Goal: Task Accomplishment & Management: Manage account settings

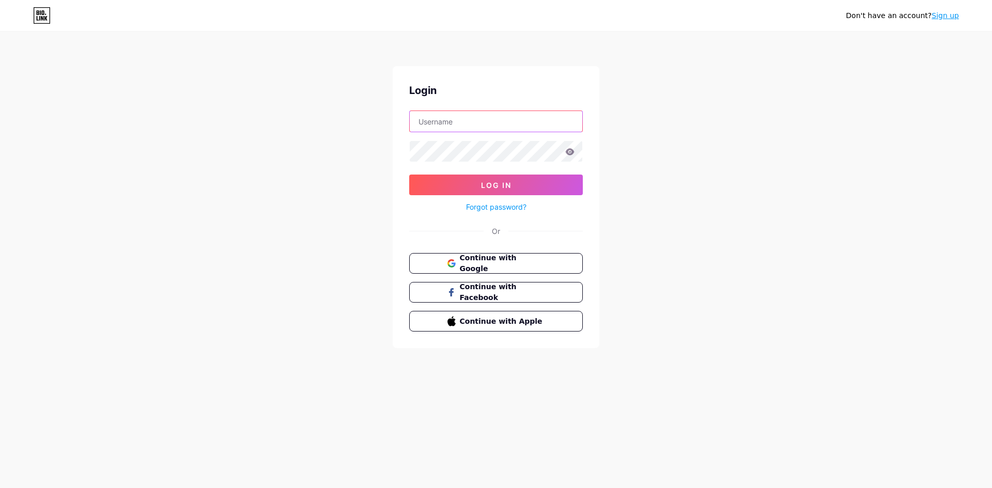
click at [454, 124] on input "text" at bounding box center [496, 121] width 173 height 21
type input "[EMAIL_ADDRESS][DOMAIN_NAME]"
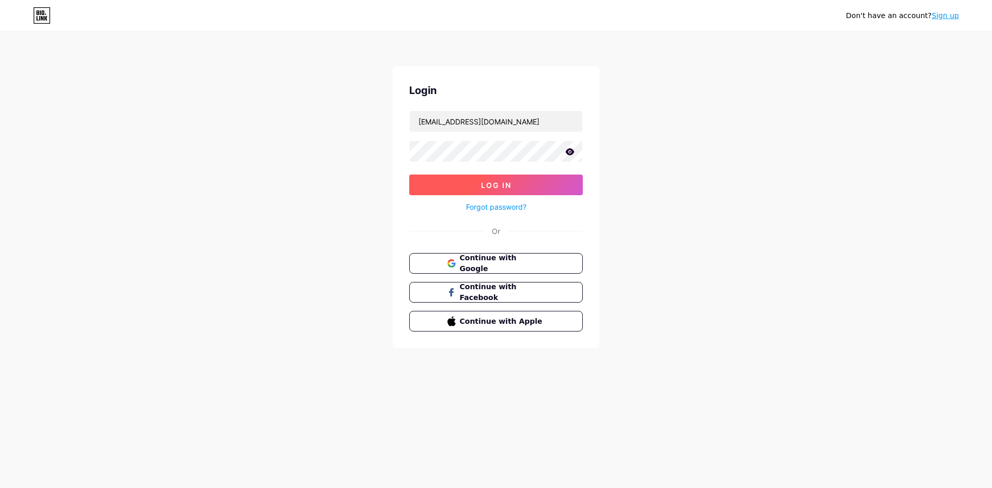
click at [512, 195] on button "Log In" at bounding box center [496, 185] width 174 height 21
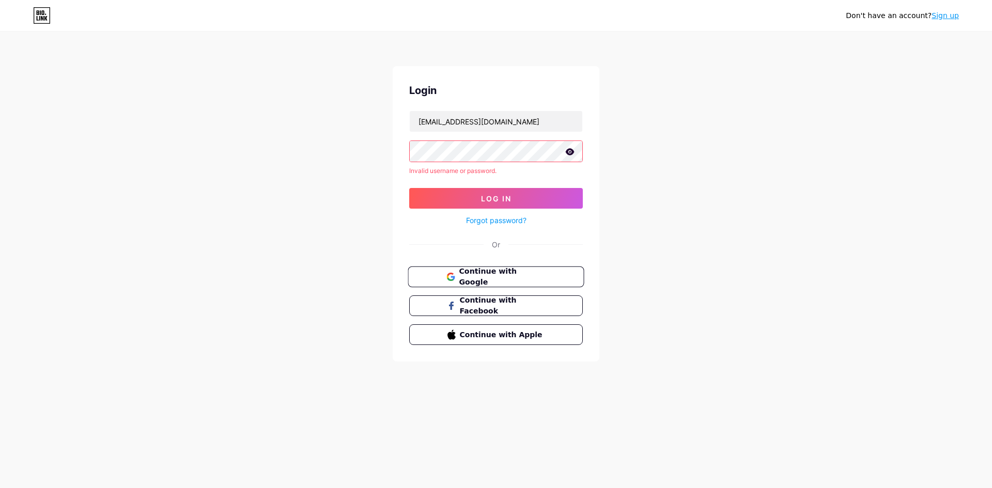
click at [495, 276] on span "Continue with Google" at bounding box center [502, 277] width 86 height 22
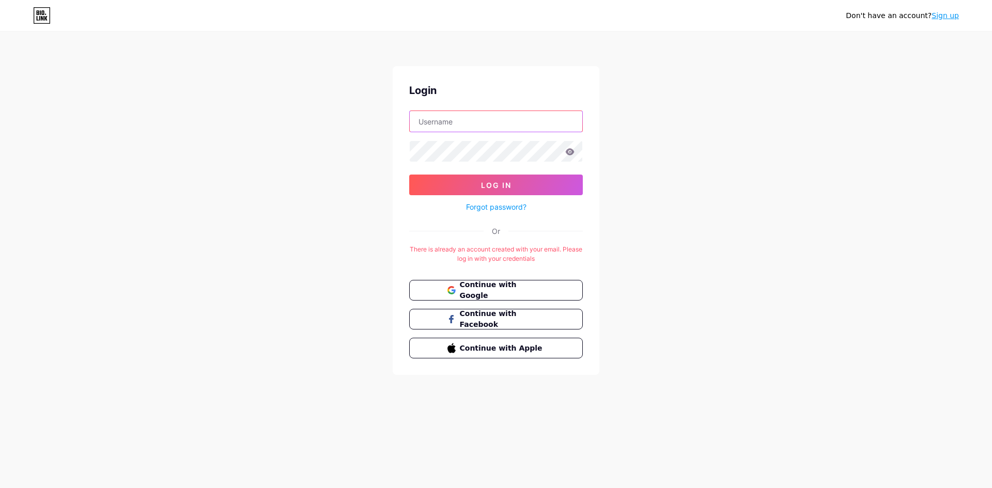
click at [440, 122] on input "text" at bounding box center [496, 121] width 173 height 21
click at [414, 227] on div "Or" at bounding box center [496, 231] width 174 height 11
click at [452, 123] on input "text" at bounding box center [496, 121] width 173 height 21
type input "flyingswanmedia@gmail.com"
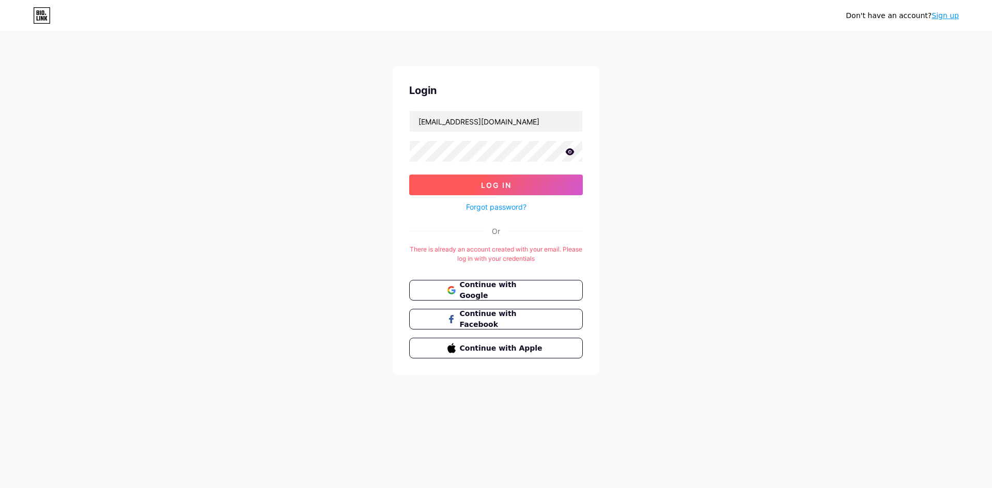
click at [504, 181] on button "Log In" at bounding box center [496, 185] width 174 height 21
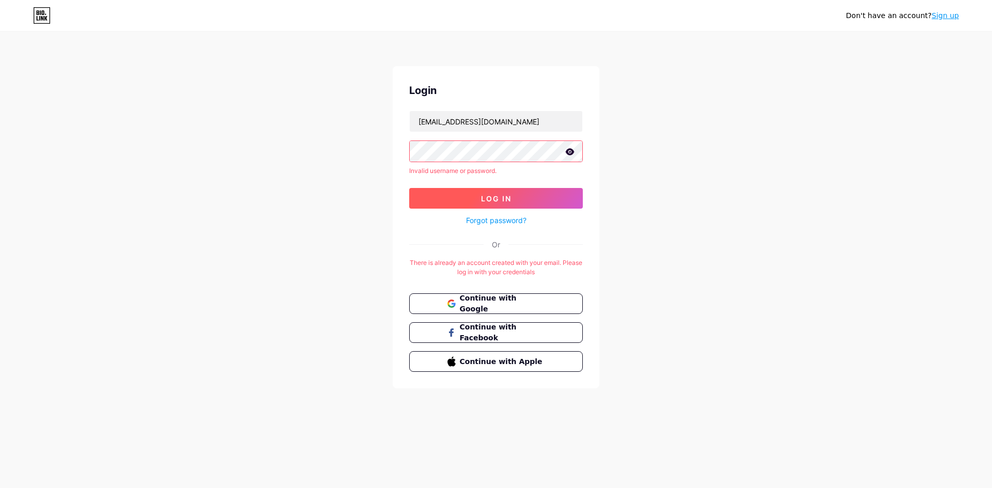
click at [496, 199] on span "Log In" at bounding box center [496, 198] width 30 height 9
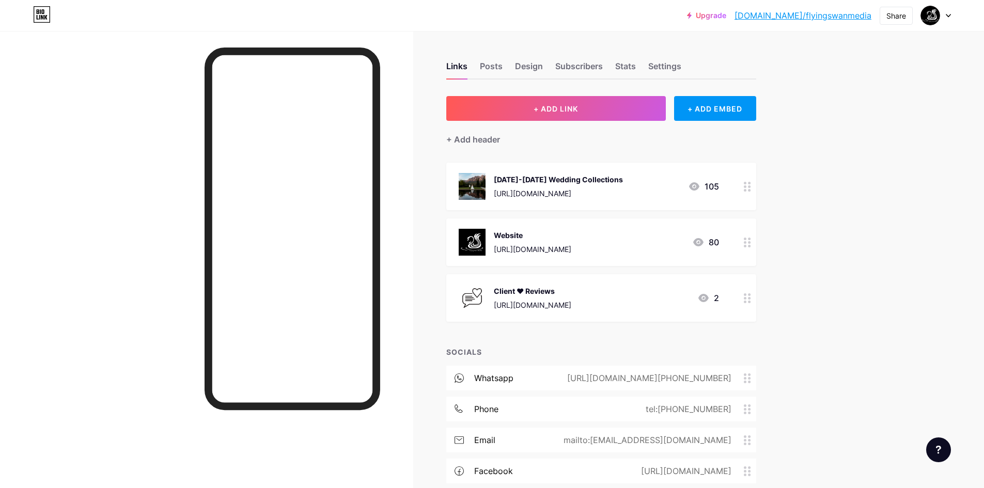
click at [749, 184] on icon at bounding box center [747, 187] width 7 height 10
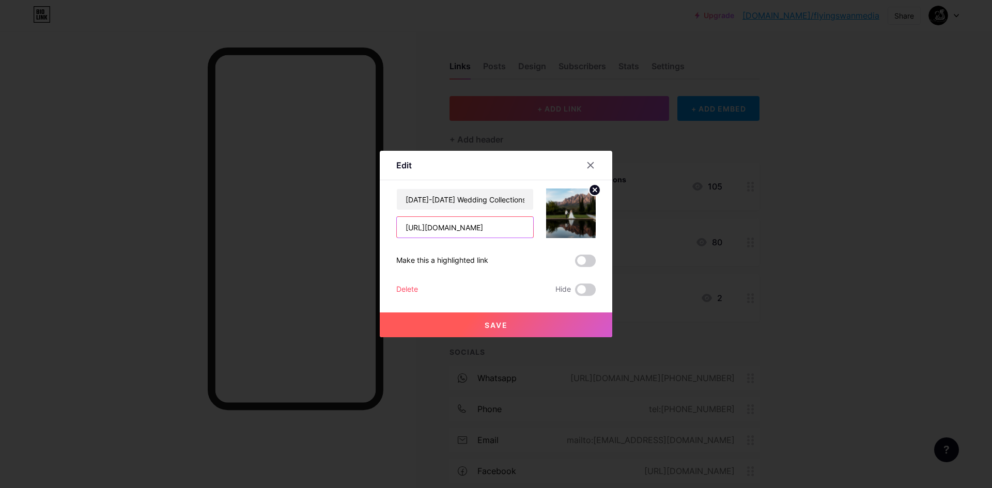
click at [461, 231] on input "https://flyingswanmedia.com/wedding-investments/" at bounding box center [465, 227] width 136 height 21
paste input "drive.google.com/file/d/1jJbuC4HP4tmsTOyl1RFWmTKTCzp-N7c3/view?usp=sharing"
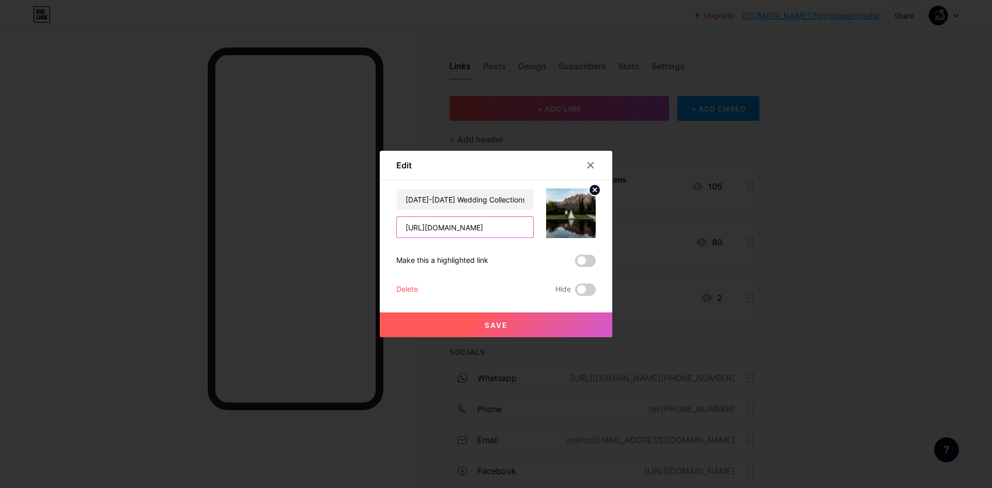
type input "https://drive.google.com/file/d/1jJbuC4HP4tmsTOyl1RFWmTKTCzp-N7c3/view?usp=shar…"
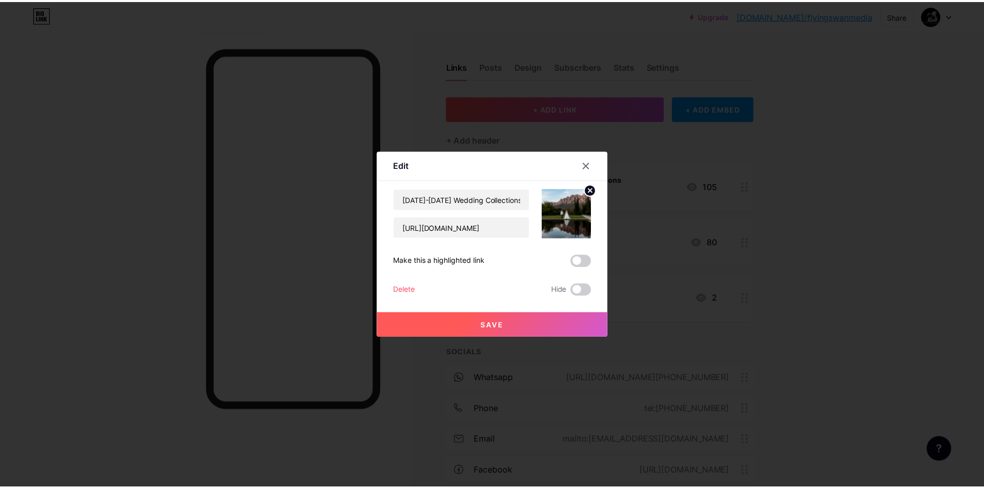
scroll to position [0, 0]
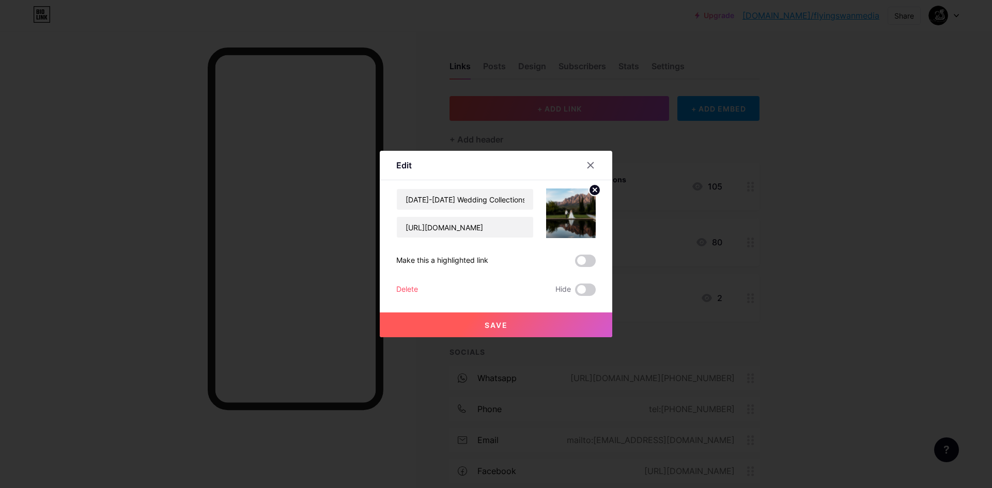
click at [492, 328] on span "Save" at bounding box center [495, 325] width 23 height 9
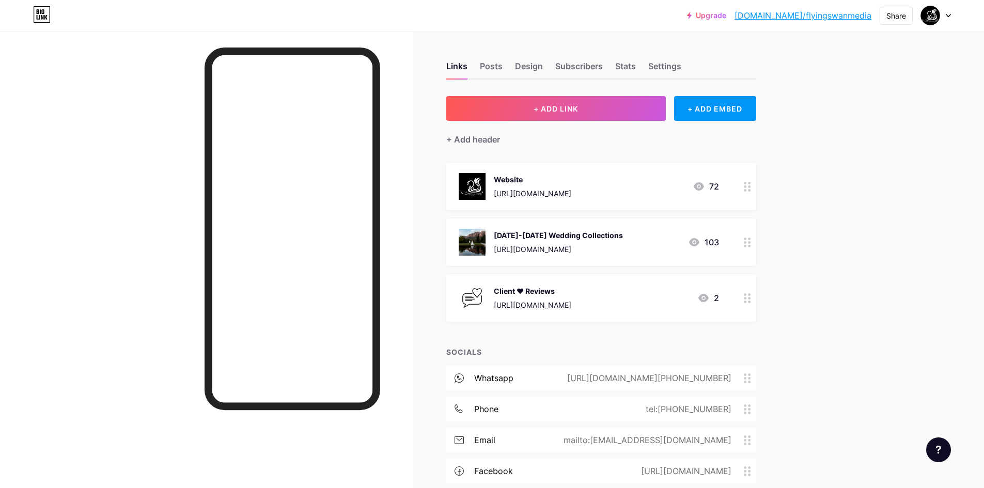
click at [750, 241] on icon at bounding box center [747, 243] width 7 height 10
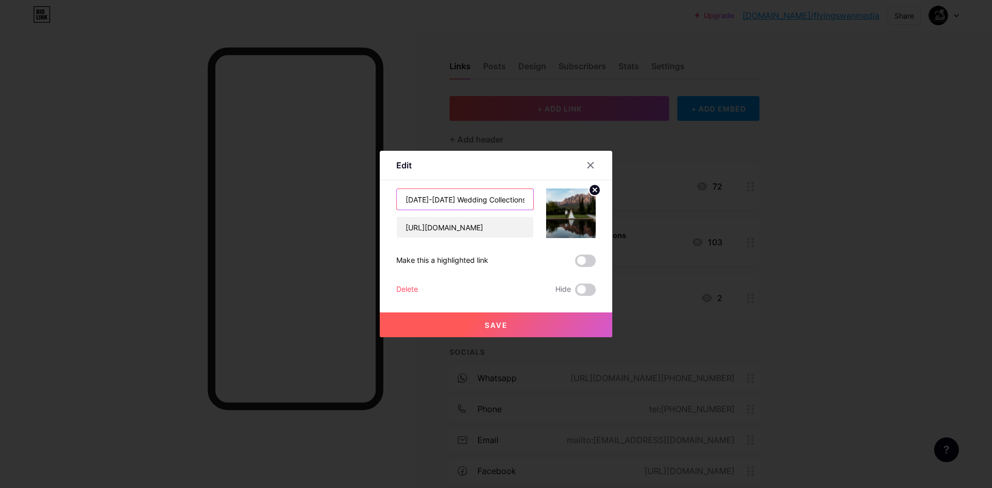
drag, startPoint x: 480, startPoint y: 196, endPoint x: 618, endPoint y: 195, distance: 138.4
click at [618, 195] on div "Edit Content YouTube Play YouTube video without leaving your page. ADD Vimeo Pl…" at bounding box center [496, 244] width 992 height 488
type input "2026-2027 Wedding Investment Packages"
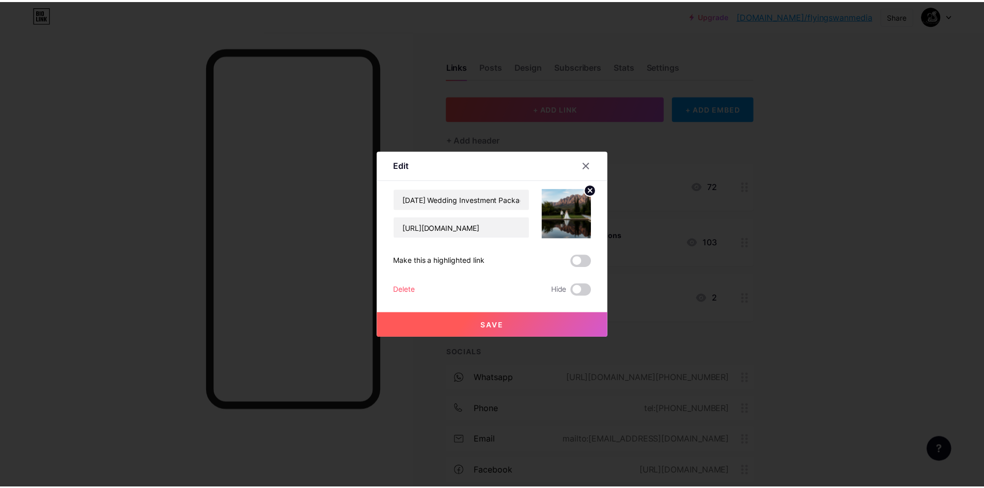
scroll to position [0, 0]
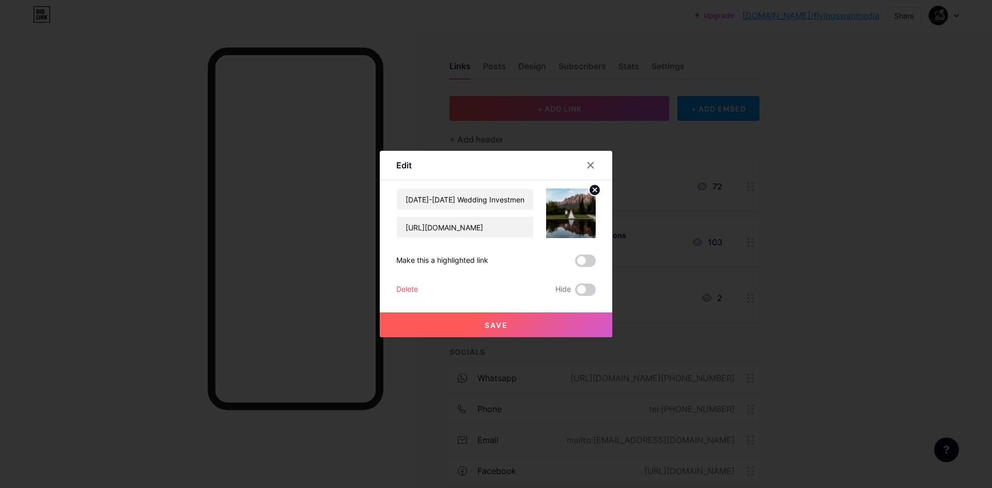
click at [495, 322] on span "Save" at bounding box center [495, 325] width 23 height 9
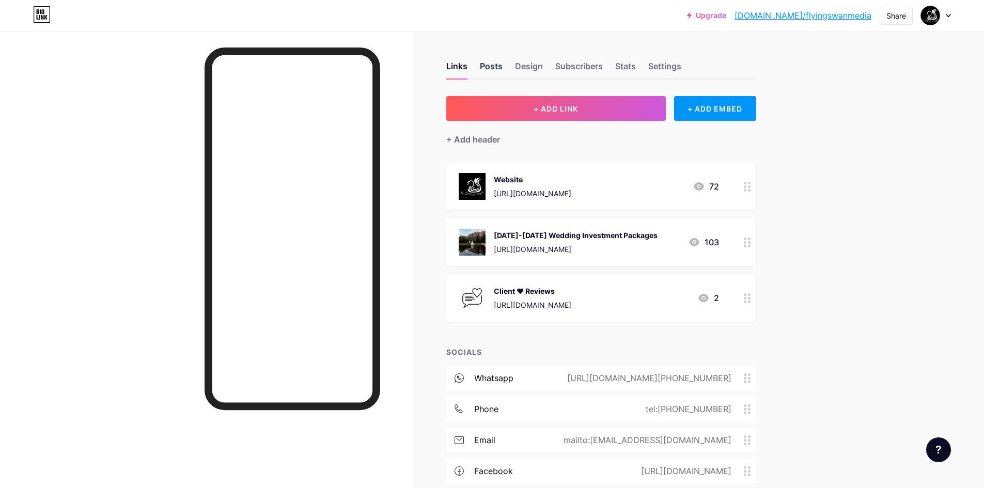
click at [489, 68] on div "Posts" at bounding box center [491, 69] width 23 height 19
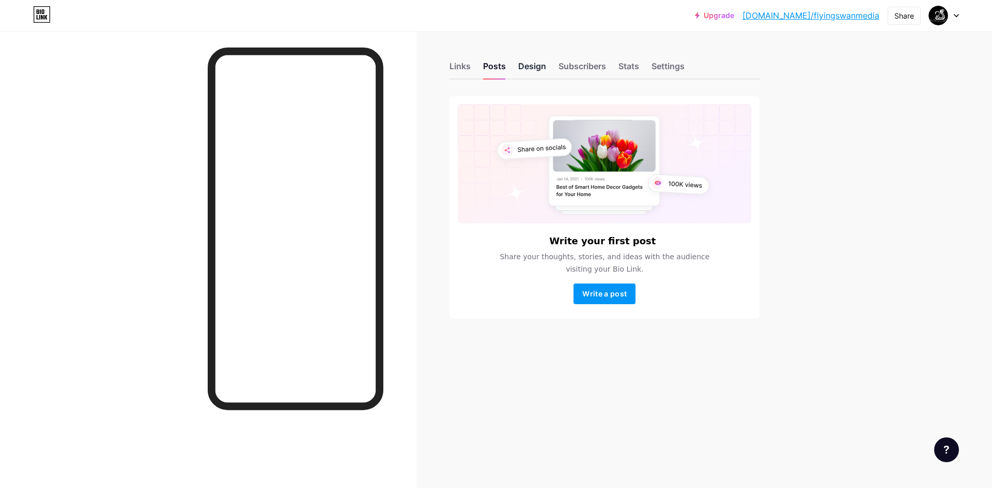
click at [537, 60] on div "Design" at bounding box center [532, 69] width 28 height 19
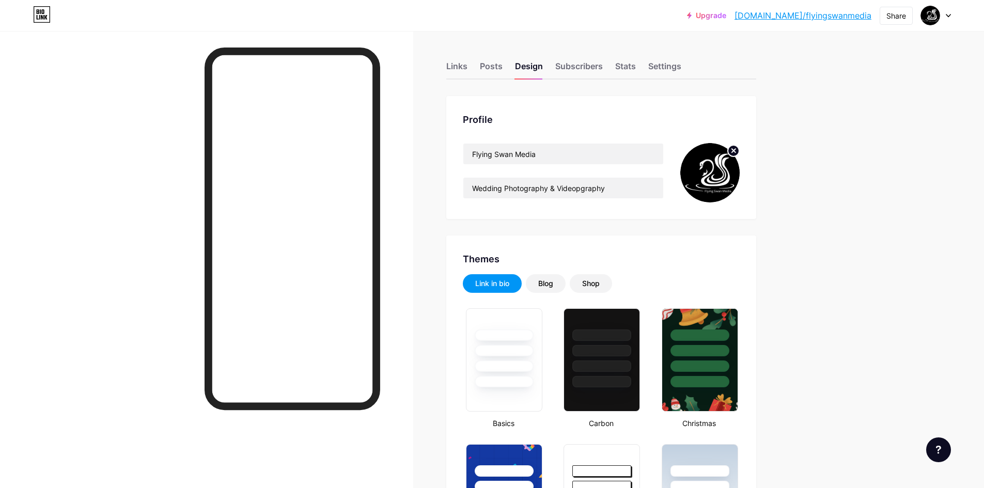
type input "#ffffff"
click at [593, 66] on div "Subscribers" at bounding box center [579, 69] width 48 height 19
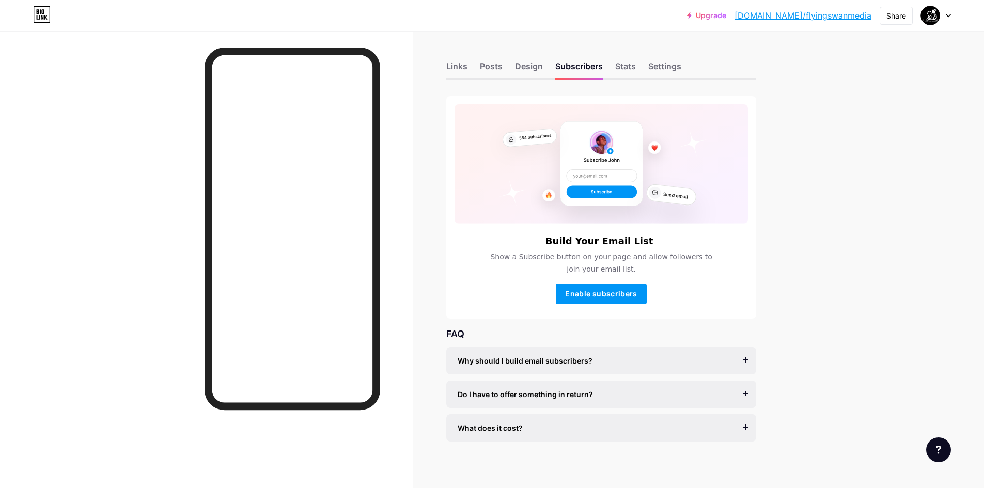
click at [617, 66] on div "Links Posts Design Subscribers Stats Settings" at bounding box center [601, 61] width 310 height 36
click at [625, 66] on div "Stats" at bounding box center [625, 69] width 21 height 19
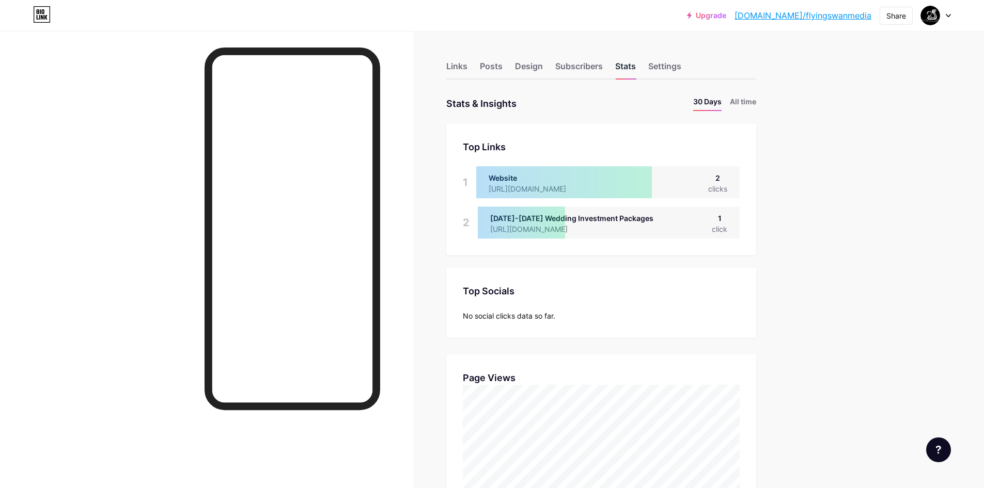
scroll to position [488, 984]
click at [664, 64] on div "Settings" at bounding box center [664, 69] width 33 height 19
